Goal: Obtain resource: Download file/media

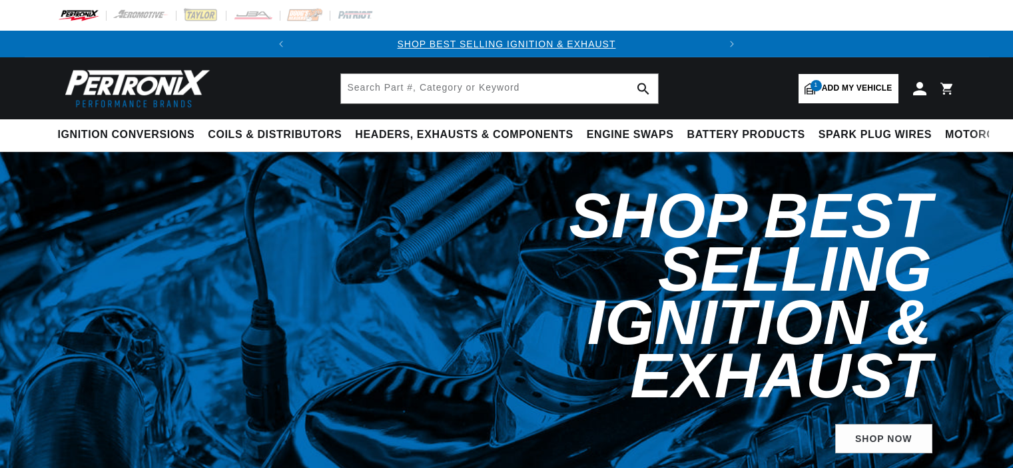
select select "1964"
select select "Chevrolet"
select select "Chevelle"
select select "327cid-5.3L"
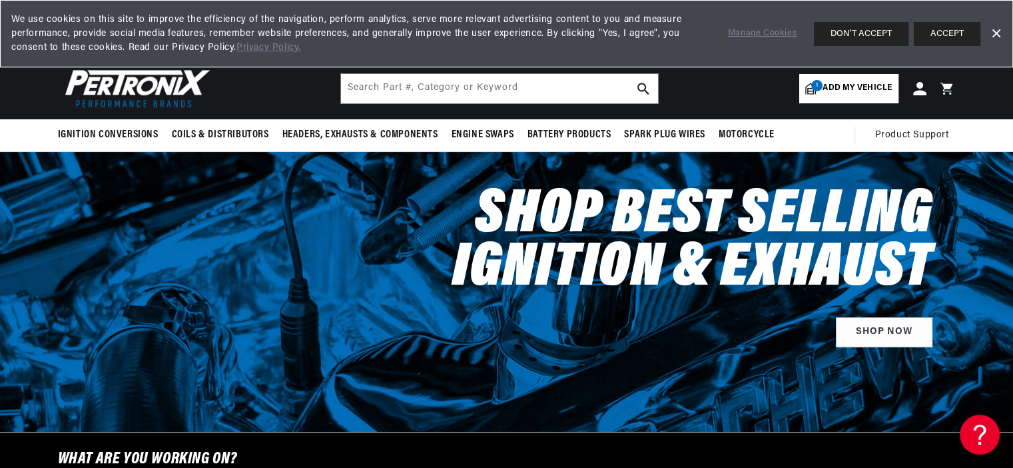
scroll to position [0, 404]
click at [357, 85] on input "text" at bounding box center [499, 88] width 317 height 29
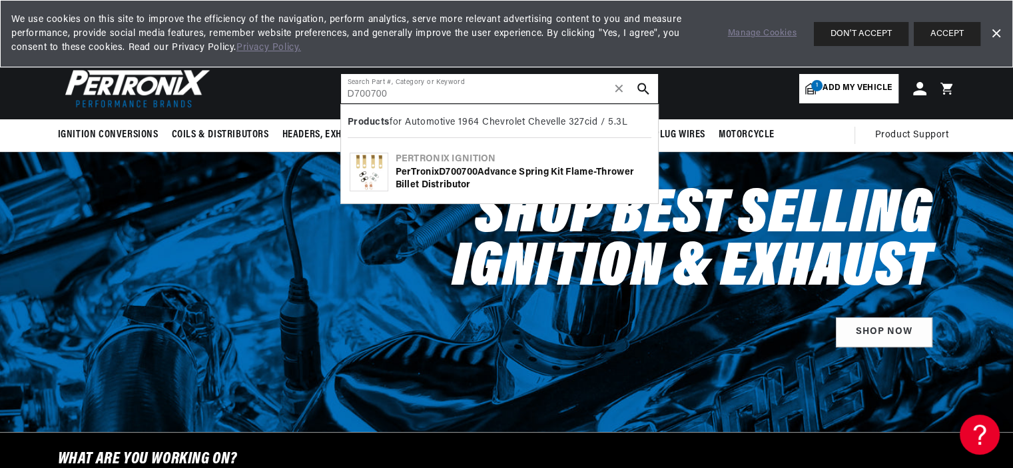
scroll to position [0, 0]
type input "D700700"
click at [376, 170] on img at bounding box center [368, 171] width 37 height 37
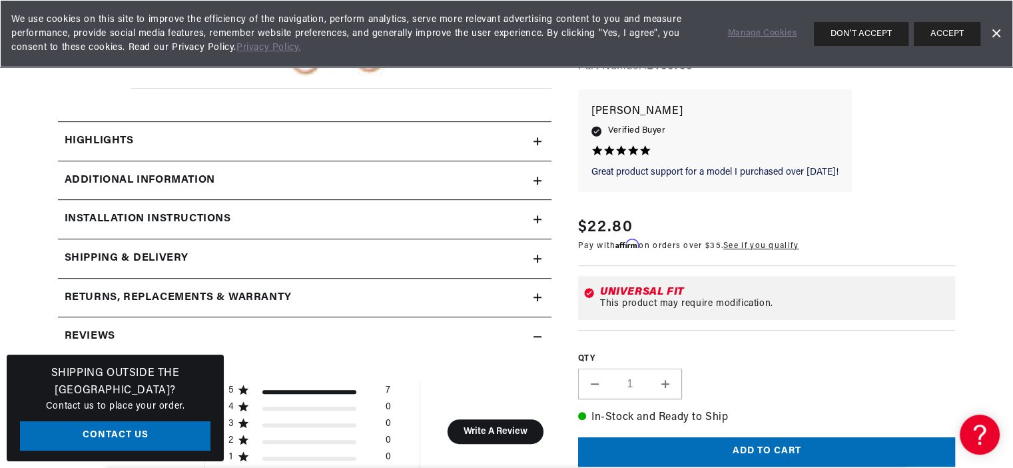
scroll to position [0, 404]
click at [155, 182] on h2 "Additional Information" at bounding box center [140, 180] width 151 height 17
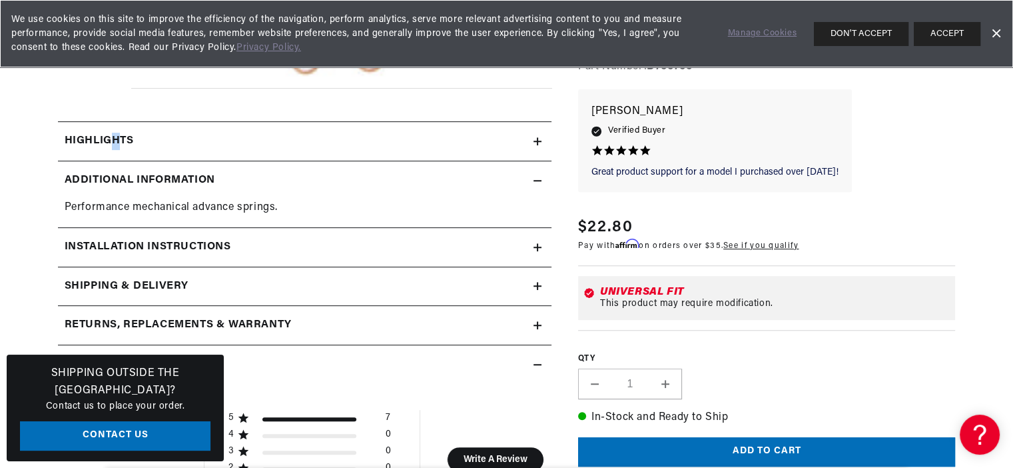
click at [116, 139] on h2 "Highlights" at bounding box center [99, 141] width 69 height 17
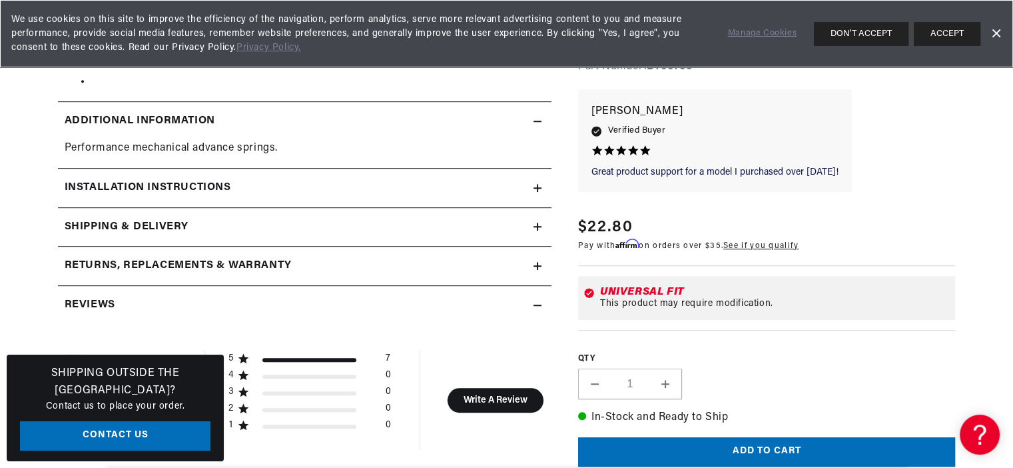
scroll to position [710, 0]
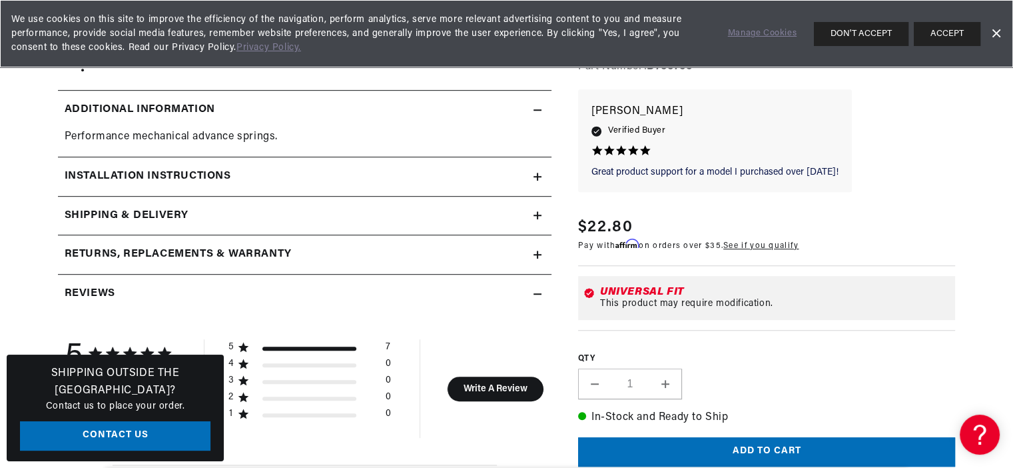
click at [187, 252] on h2 "Returns, Replacements & Warranty" at bounding box center [178, 254] width 227 height 17
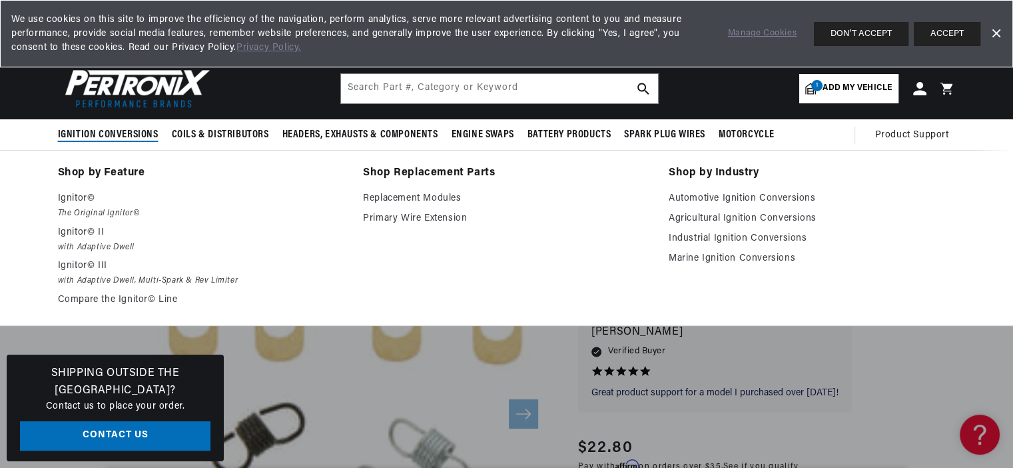
scroll to position [0, 0]
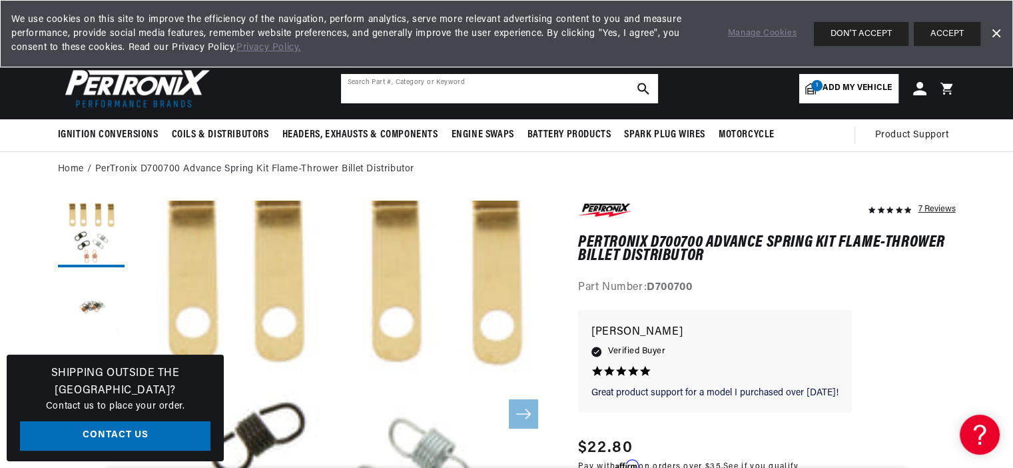
click at [355, 89] on input "text" at bounding box center [499, 88] width 317 height 29
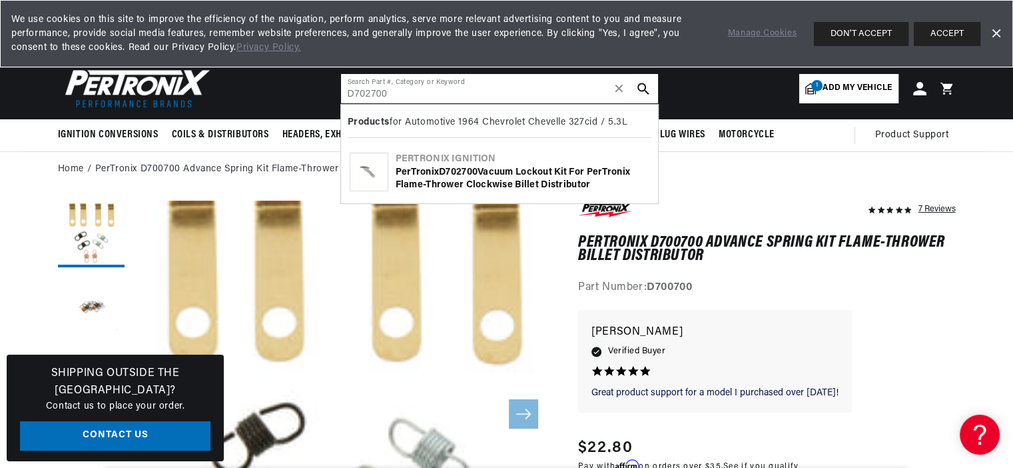
scroll to position [0, 404]
type input "D702700"
click at [642, 86] on icon "search button" at bounding box center [644, 89] width 12 height 12
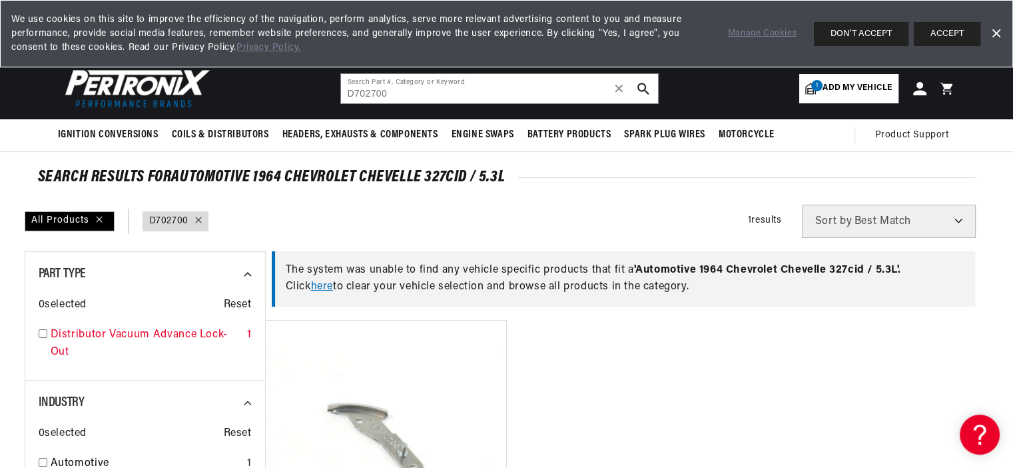
click at [43, 334] on input "checkbox" at bounding box center [43, 333] width 9 height 9
checkbox input "true"
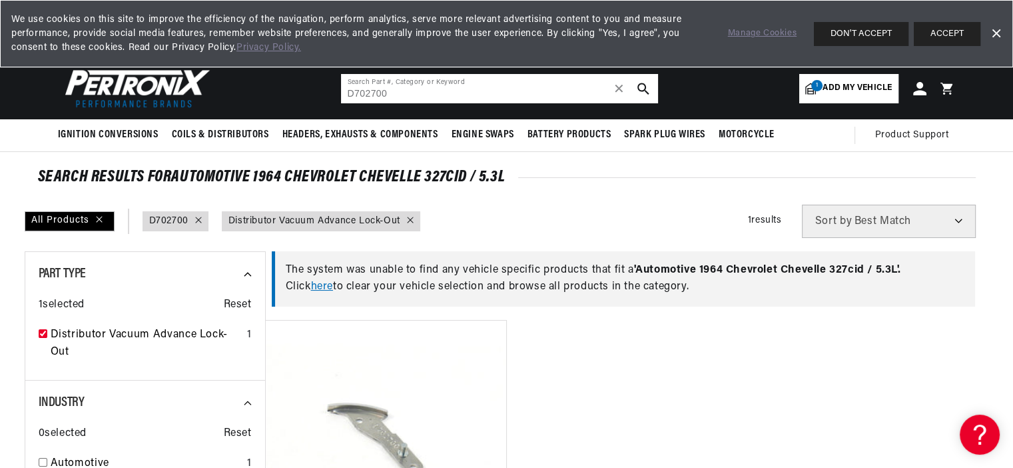
drag, startPoint x: 388, startPoint y: 89, endPoint x: 362, endPoint y: 95, distance: 26.5
click at [362, 95] on input "D702700" at bounding box center [499, 88] width 317 height 29
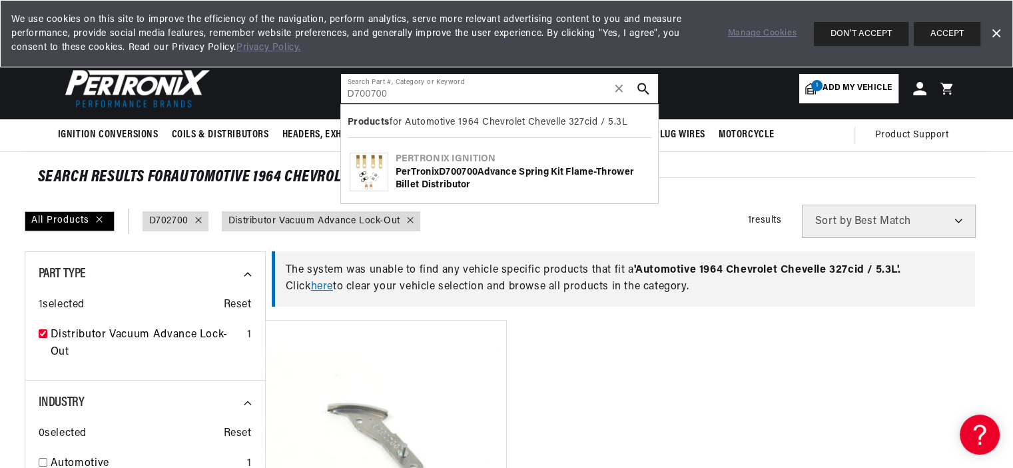
scroll to position [0, 404]
type input "D700700"
click at [640, 86] on icon "search button" at bounding box center [644, 89] width 12 height 12
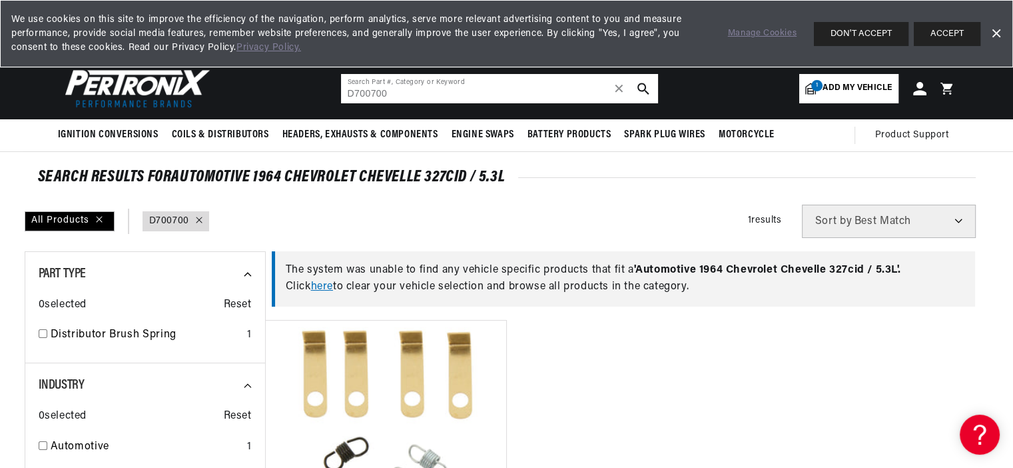
drag, startPoint x: 392, startPoint y: 91, endPoint x: 335, endPoint y: 94, distance: 56.7
click at [335, 94] on header "BETTER SEARCH RESULTS Add your vehicle's year, make, and model to find parts be…" at bounding box center [507, 88] width 965 height 62
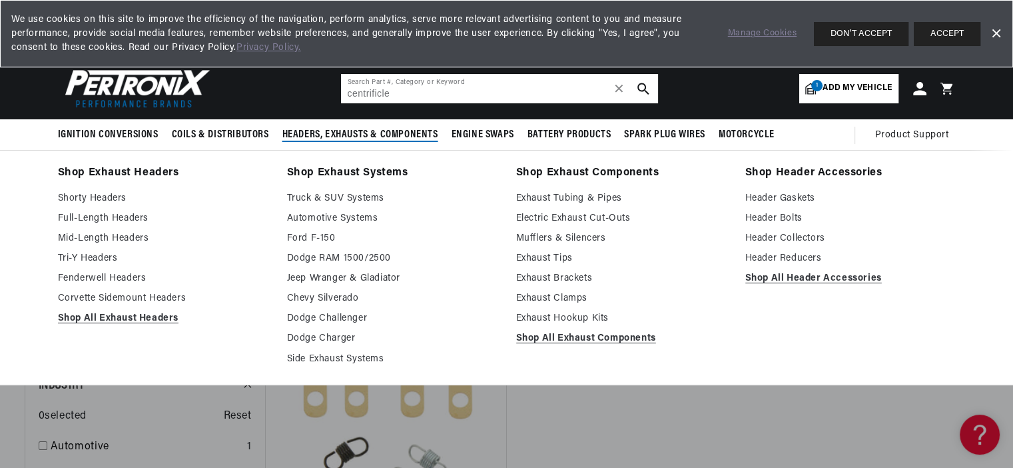
scroll to position [0, 404]
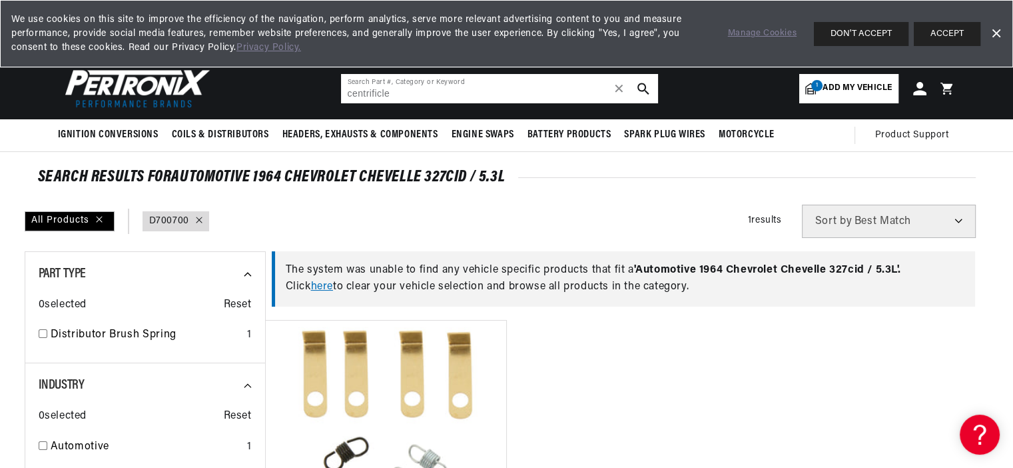
drag, startPoint x: 394, startPoint y: 91, endPoint x: 433, endPoint y: 89, distance: 39.4
click at [423, 91] on input "centrificle" at bounding box center [499, 88] width 317 height 29
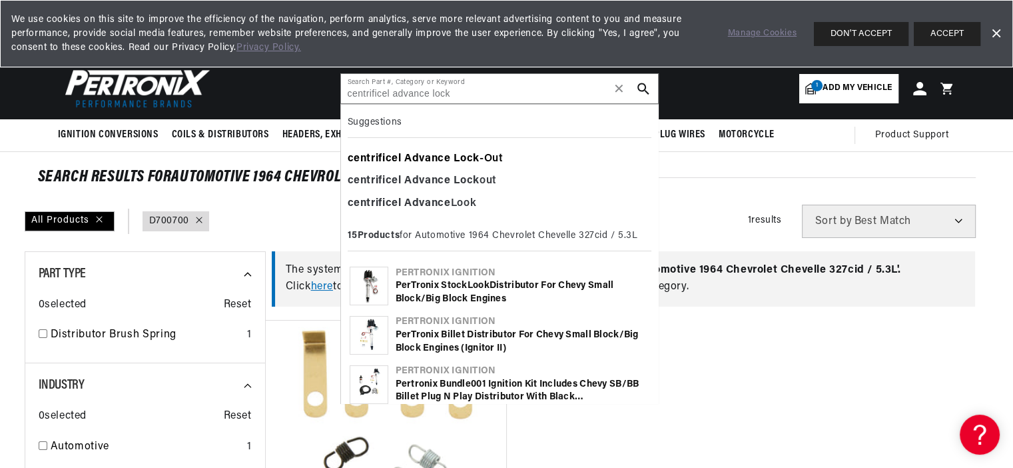
click at [425, 159] on b "Advance" at bounding box center [427, 158] width 46 height 11
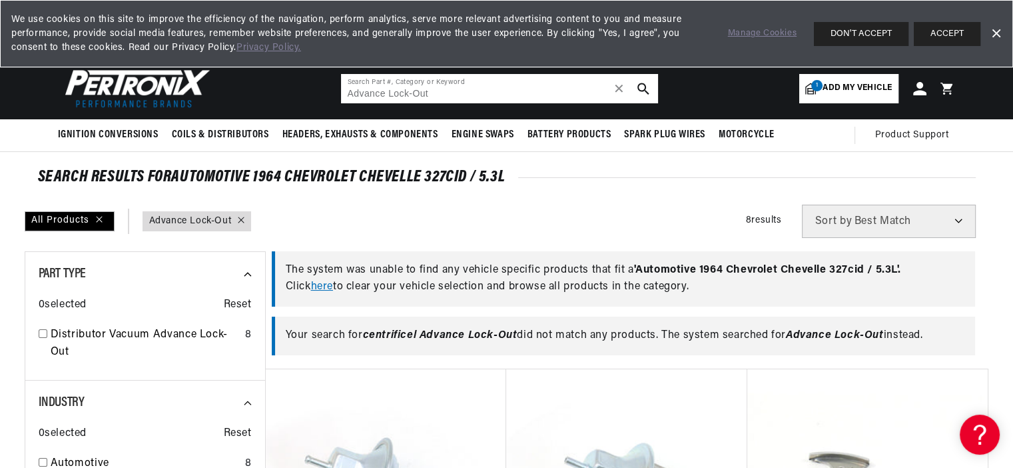
drag, startPoint x: 389, startPoint y: 93, endPoint x: 340, endPoint y: 94, distance: 48.7
click at [341, 94] on input "Advance Lock-Out" at bounding box center [499, 88] width 317 height 29
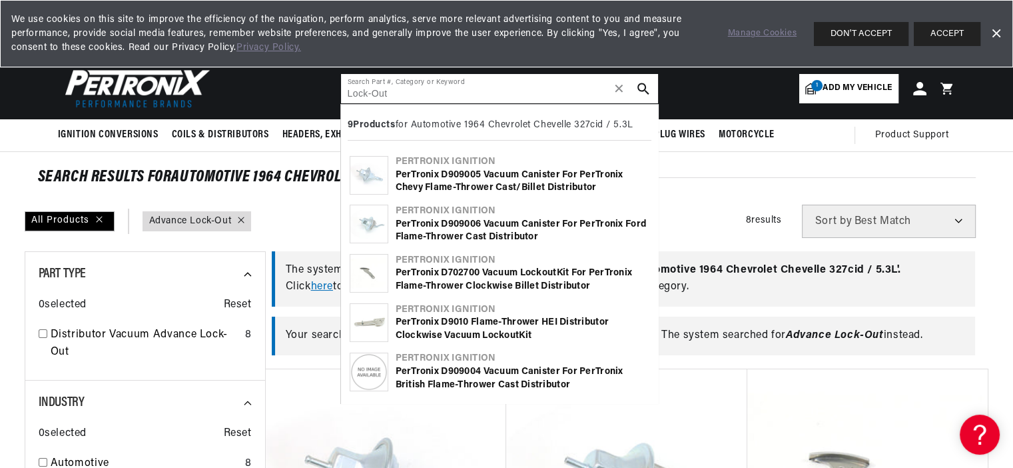
type input "Lock-Out"
click at [376, 278] on img at bounding box center [368, 273] width 37 height 37
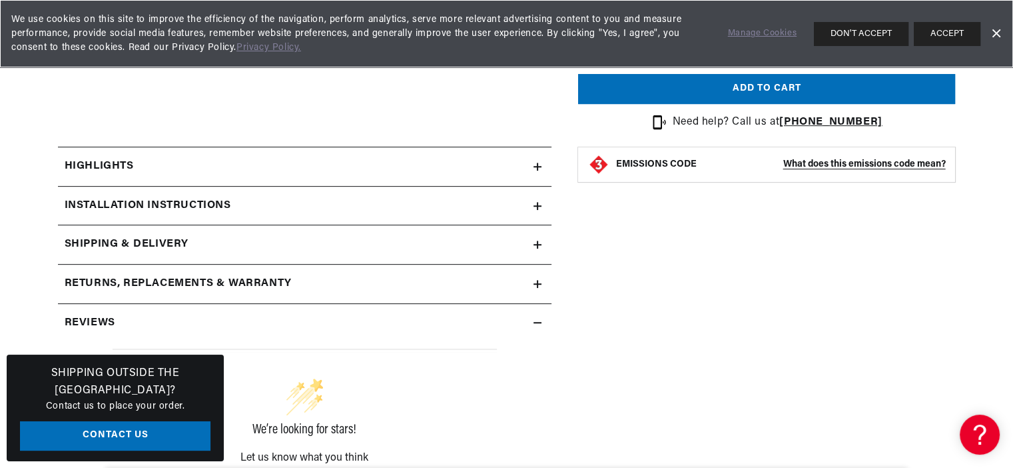
scroll to position [533, 0]
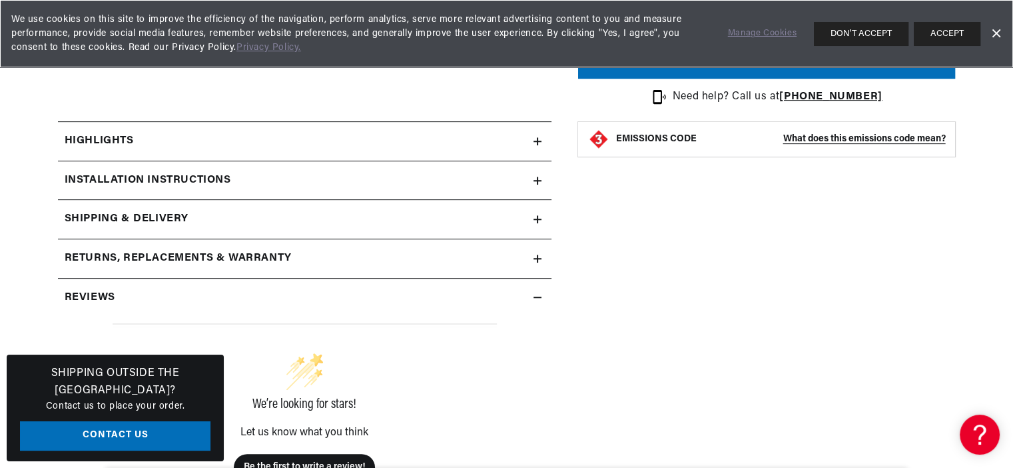
click at [257, 175] on div "Installation instructions" at bounding box center [296, 180] width 476 height 17
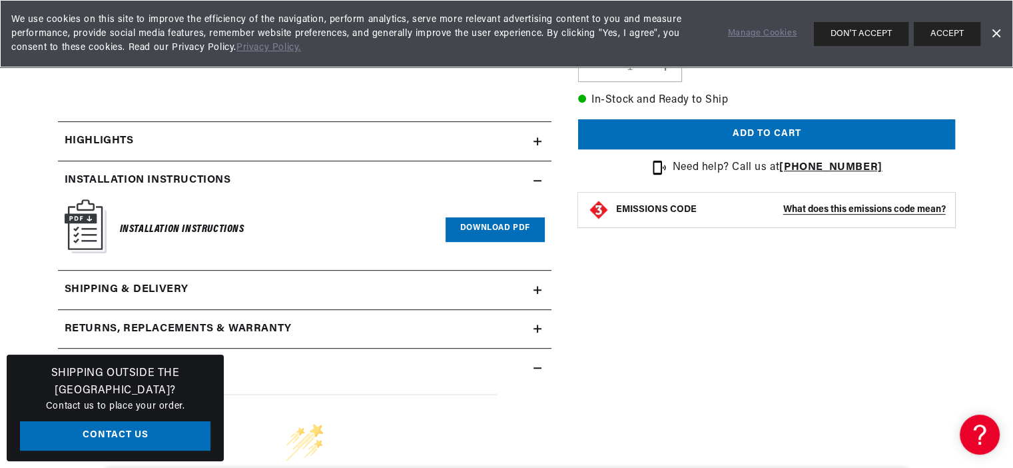
scroll to position [0, 0]
click at [478, 229] on link "Download PDF" at bounding box center [495, 229] width 99 height 25
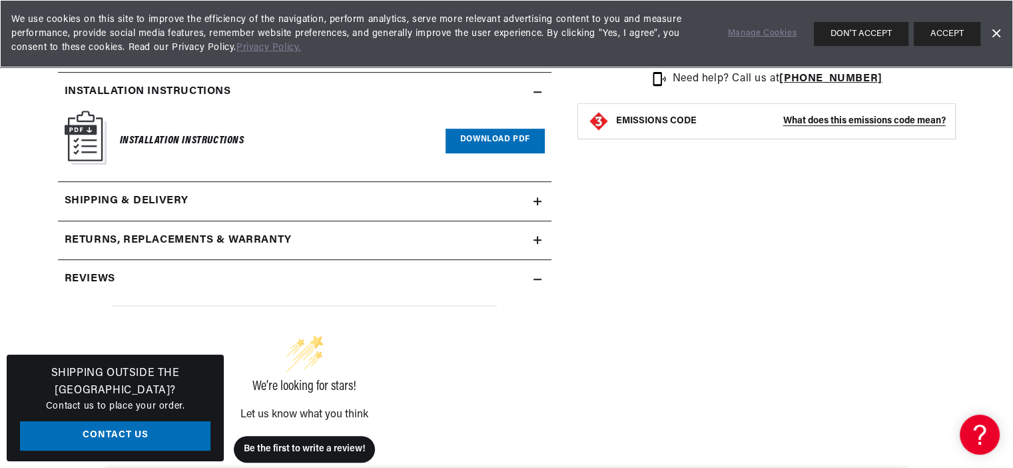
click at [105, 279] on h2 "Reviews" at bounding box center [90, 279] width 51 height 17
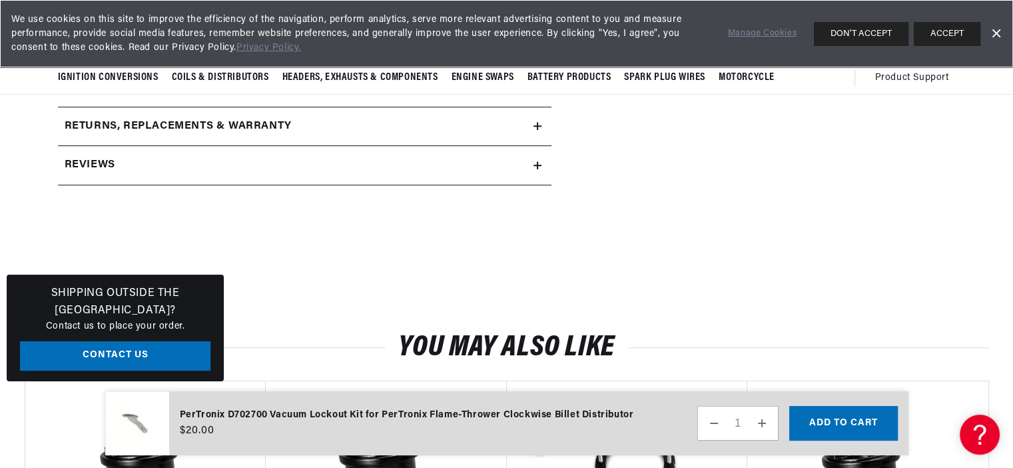
scroll to position [710, 0]
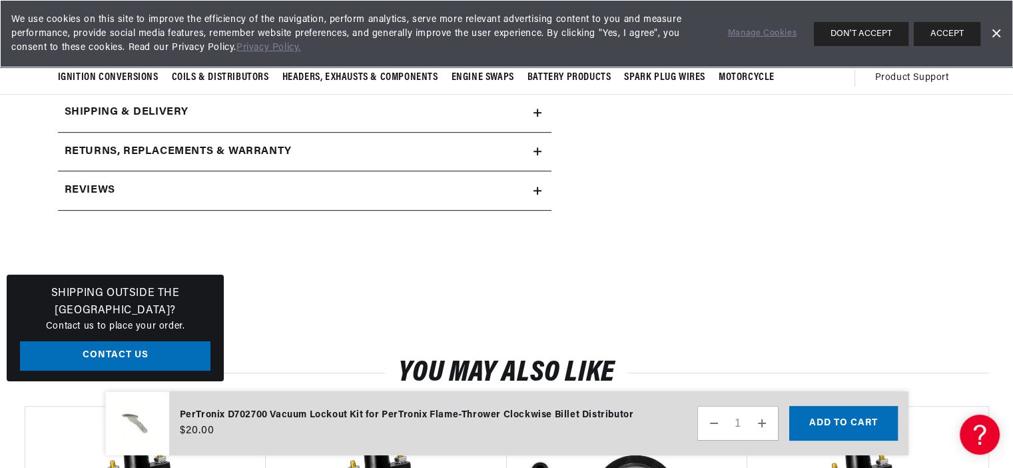
click at [536, 187] on icon at bounding box center [538, 191] width 8 height 8
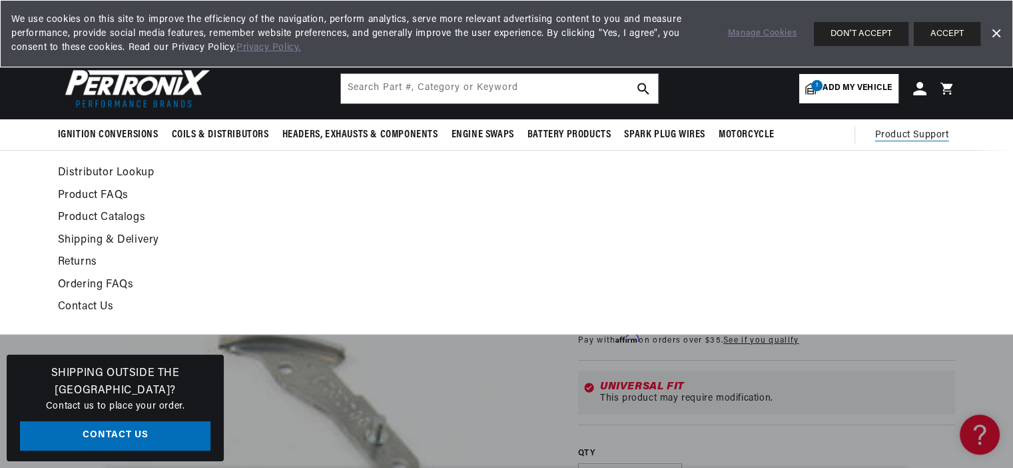
scroll to position [0, 404]
click at [97, 217] on link "Product Catalogs" at bounding box center [385, 218] width 655 height 19
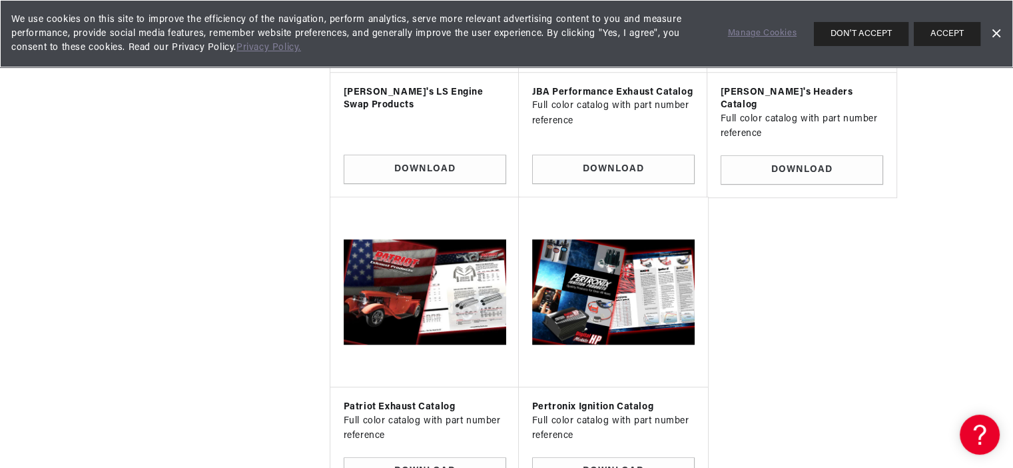
scroll to position [1066, 0]
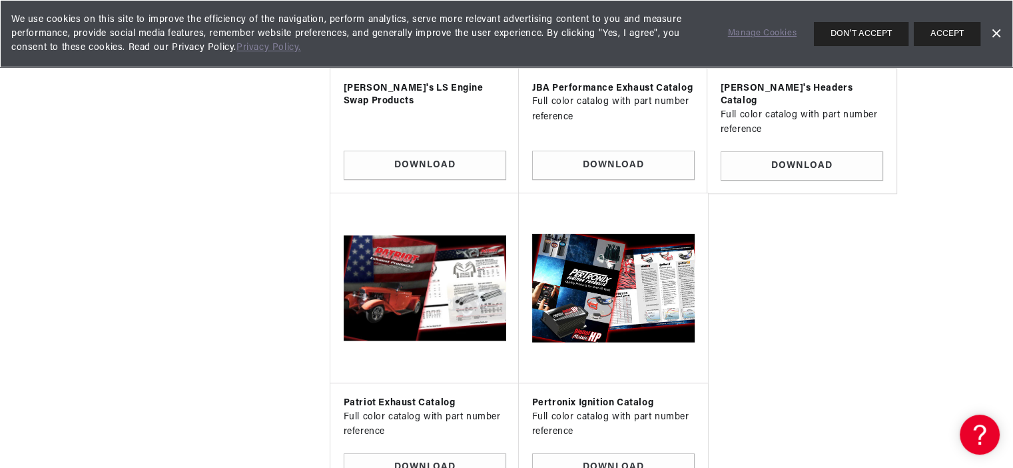
click at [580, 295] on img at bounding box center [613, 288] width 167 height 167
click at [582, 453] on link "Download" at bounding box center [613, 468] width 163 height 30
